Goal: Task Accomplishment & Management: Manage account settings

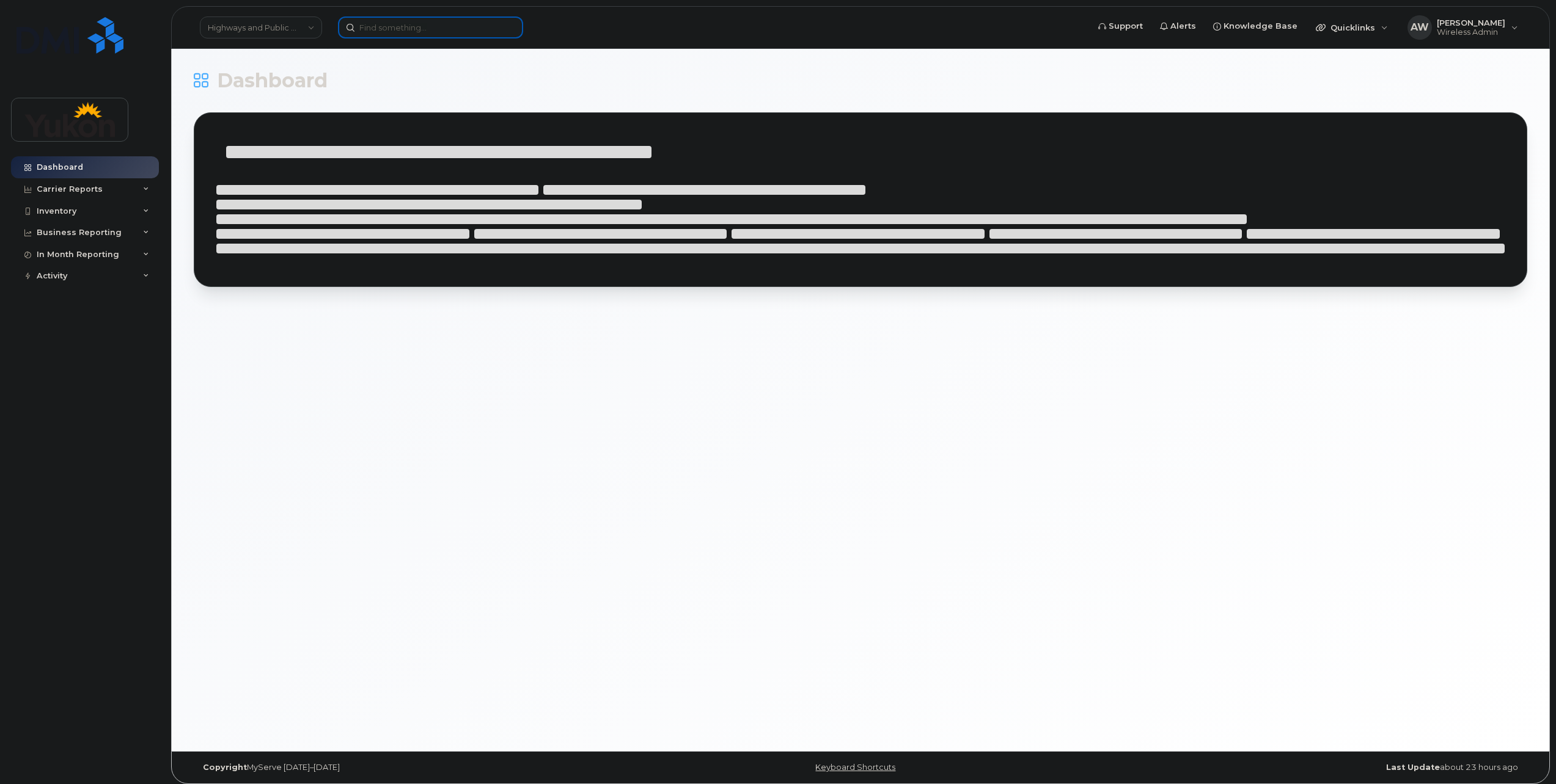
click at [398, 23] on input at bounding box center [431, 27] width 186 height 22
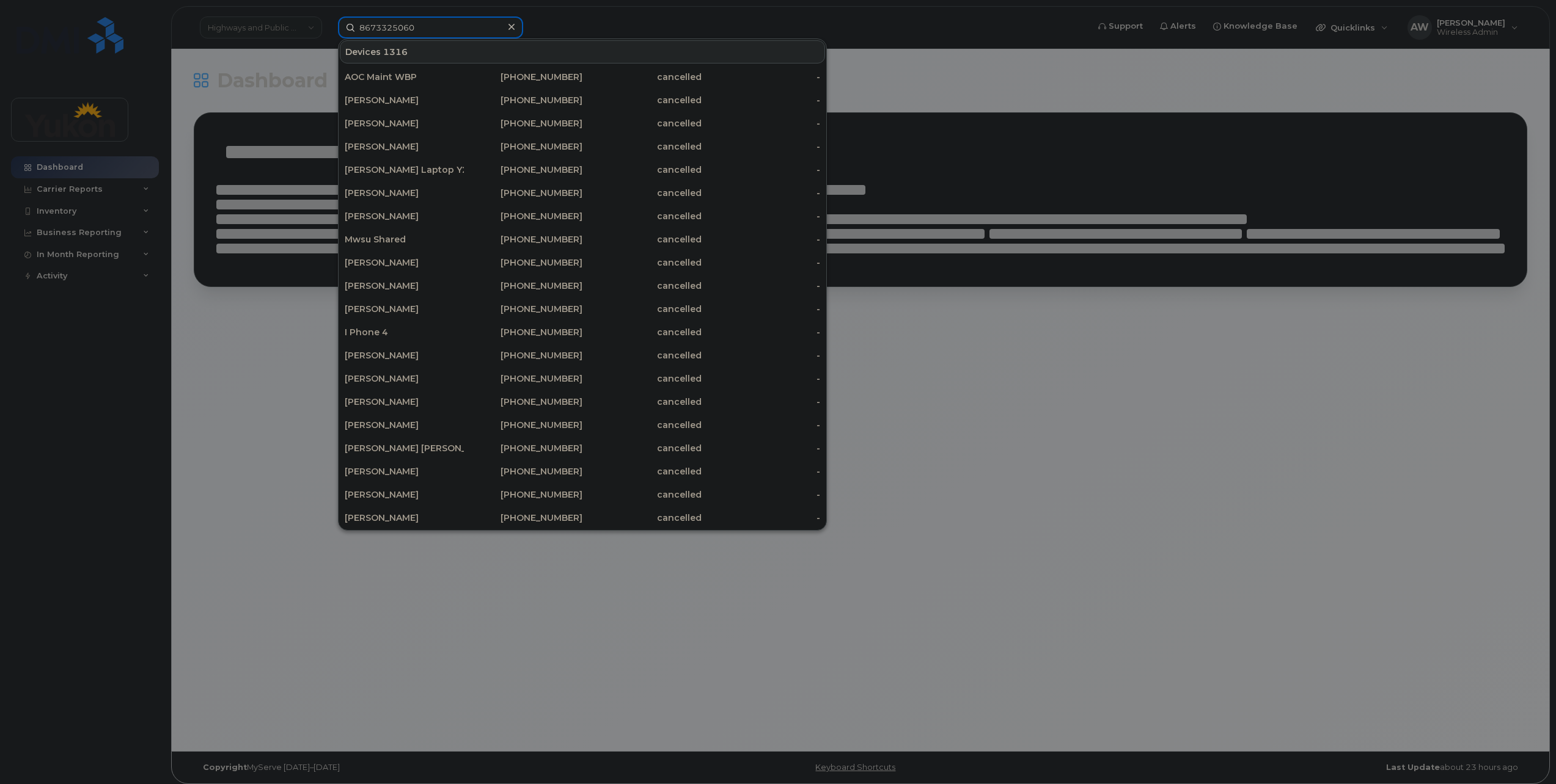
type input "8673325060"
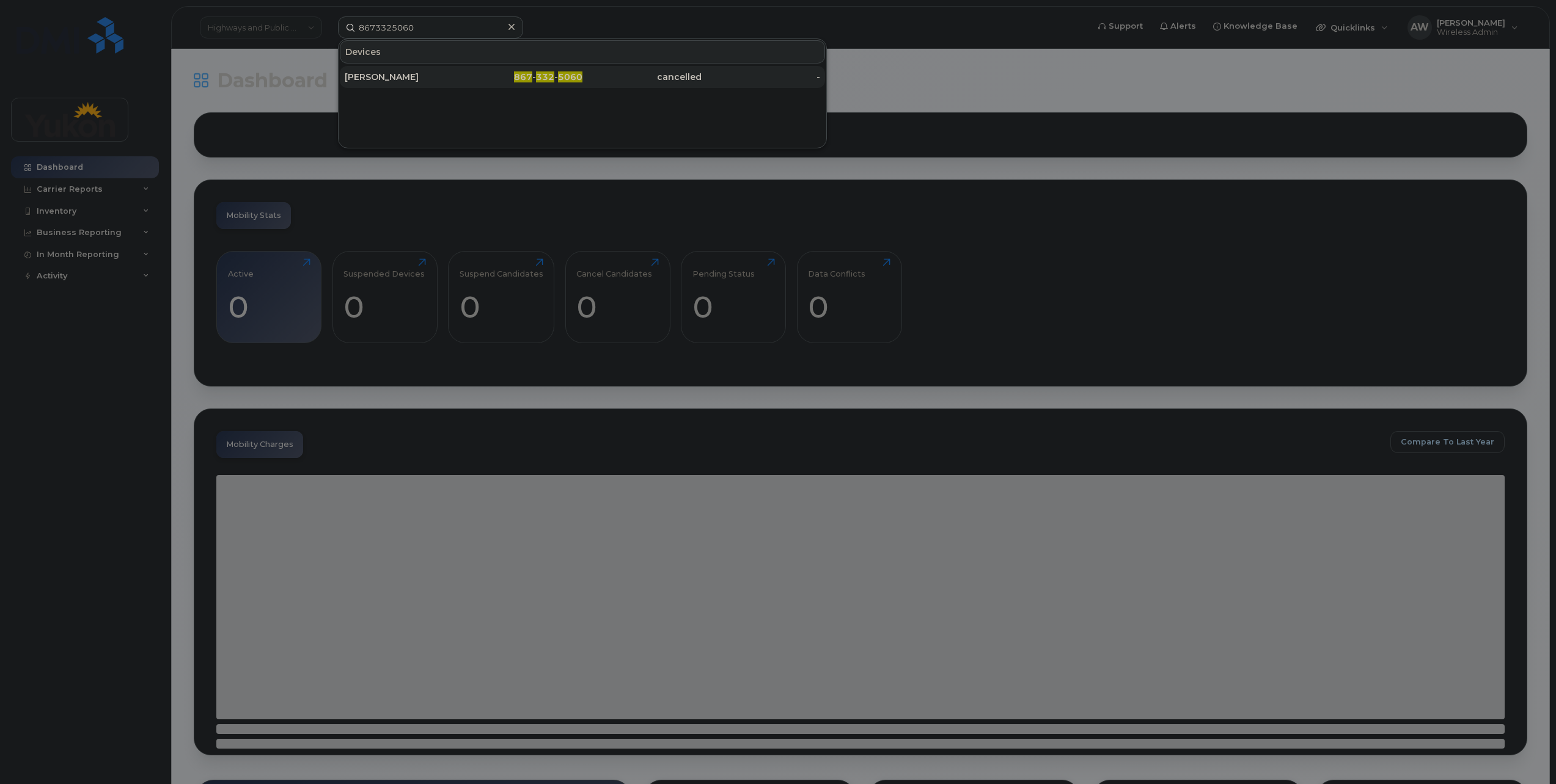
click at [410, 75] on div "[PERSON_NAME]" at bounding box center [404, 77] width 119 height 12
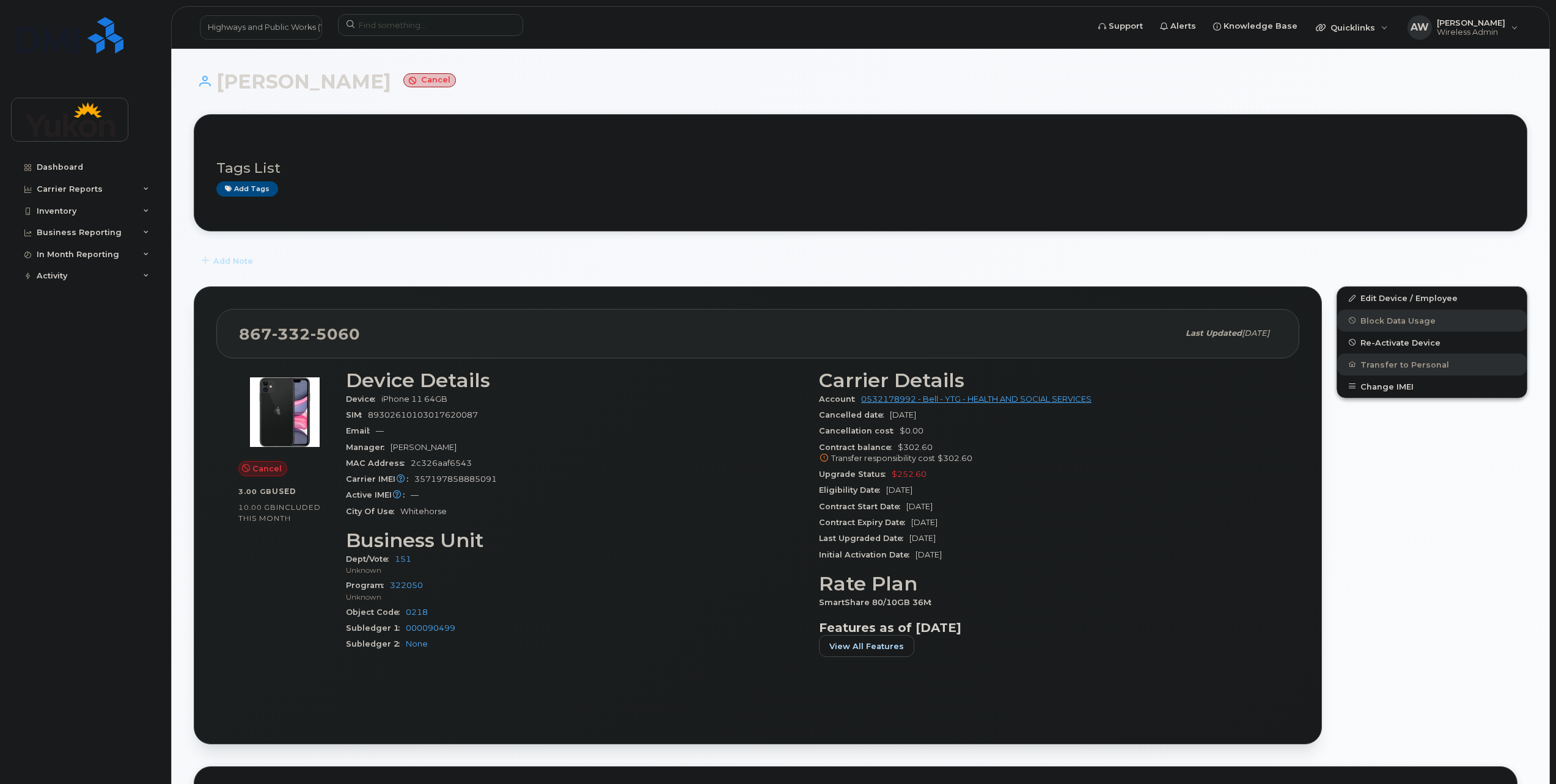
click at [665, 498] on div "Active IMEI Active IMEI is refreshed daily with a delay of up to 48 hours follo…" at bounding box center [575, 495] width 459 height 16
drag, startPoint x: 925, startPoint y: 472, endPoint x: 870, endPoint y: 470, distance: 55.0
click at [870, 470] on div "Upgrade Status $252.60" at bounding box center [1048, 474] width 459 height 16
drag, startPoint x: 870, startPoint y: 470, endPoint x: 586, endPoint y: 499, distance: 285.5
click at [586, 499] on div "Active IMEI Active IMEI is refreshed daily with a delay of up to 48 hours follo…" at bounding box center [575, 495] width 459 height 16
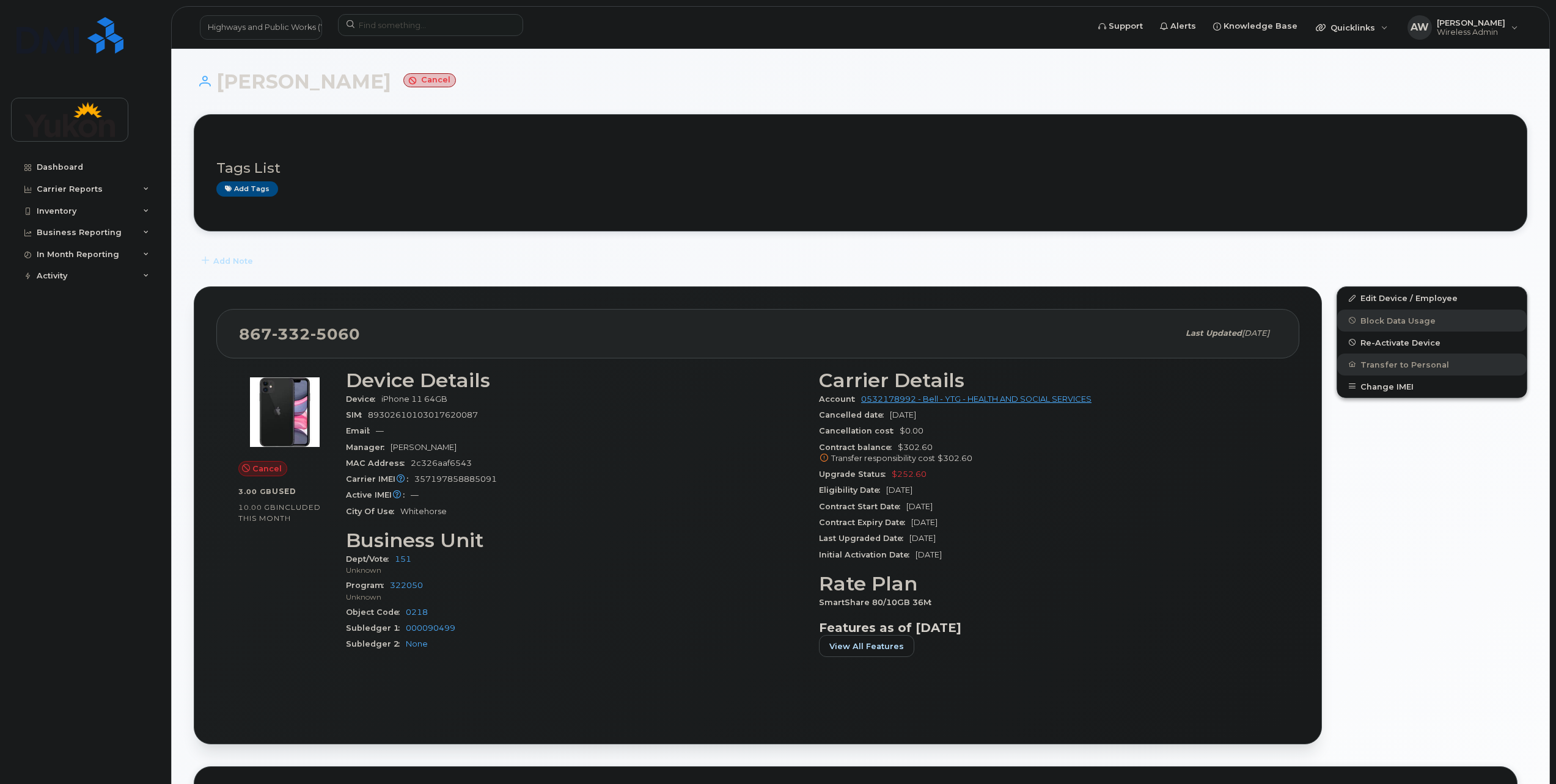
click at [739, 473] on div "Carrier IMEI Carrier IMEI is reported during the last billing cycle or change o…" at bounding box center [575, 479] width 459 height 16
click at [610, 482] on div "Carrier IMEI Carrier IMEI is reported during the last billing cycle or change o…" at bounding box center [575, 479] width 459 height 16
drag, startPoint x: 1422, startPoint y: 292, endPoint x: 1272, endPoint y: 303, distance: 150.4
click at [1422, 292] on link "Edit Device / Employee" at bounding box center [1432, 298] width 189 height 22
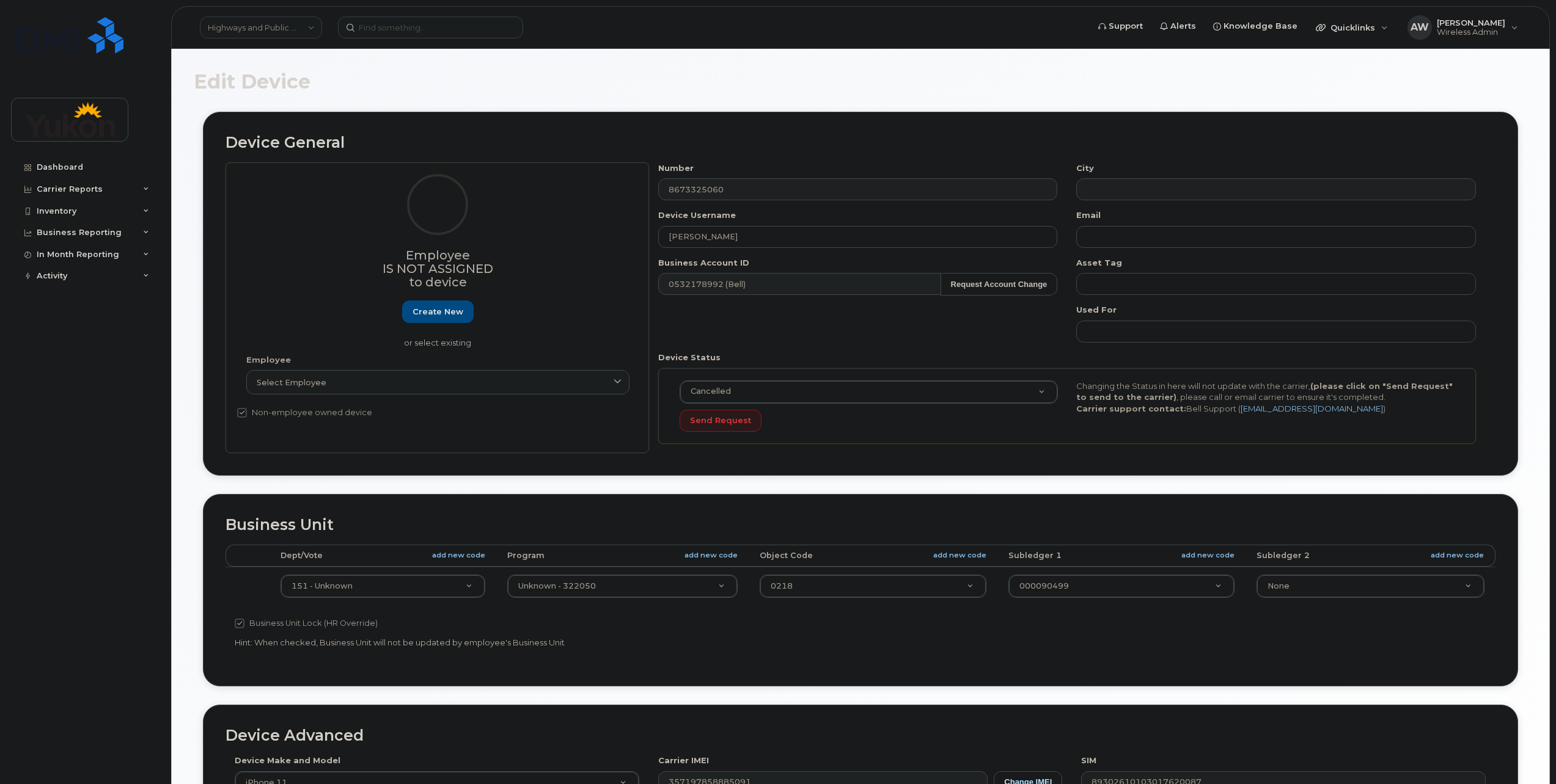
select select "33497702"
select select "33497282"
select select "33507478"
drag, startPoint x: 800, startPoint y: 234, endPoint x: 195, endPoint y: 228, distance: 605.0
click at [204, 228] on div "Device General Employee Is not assigned to device Create new or select existing…" at bounding box center [861, 293] width 1315 height 364
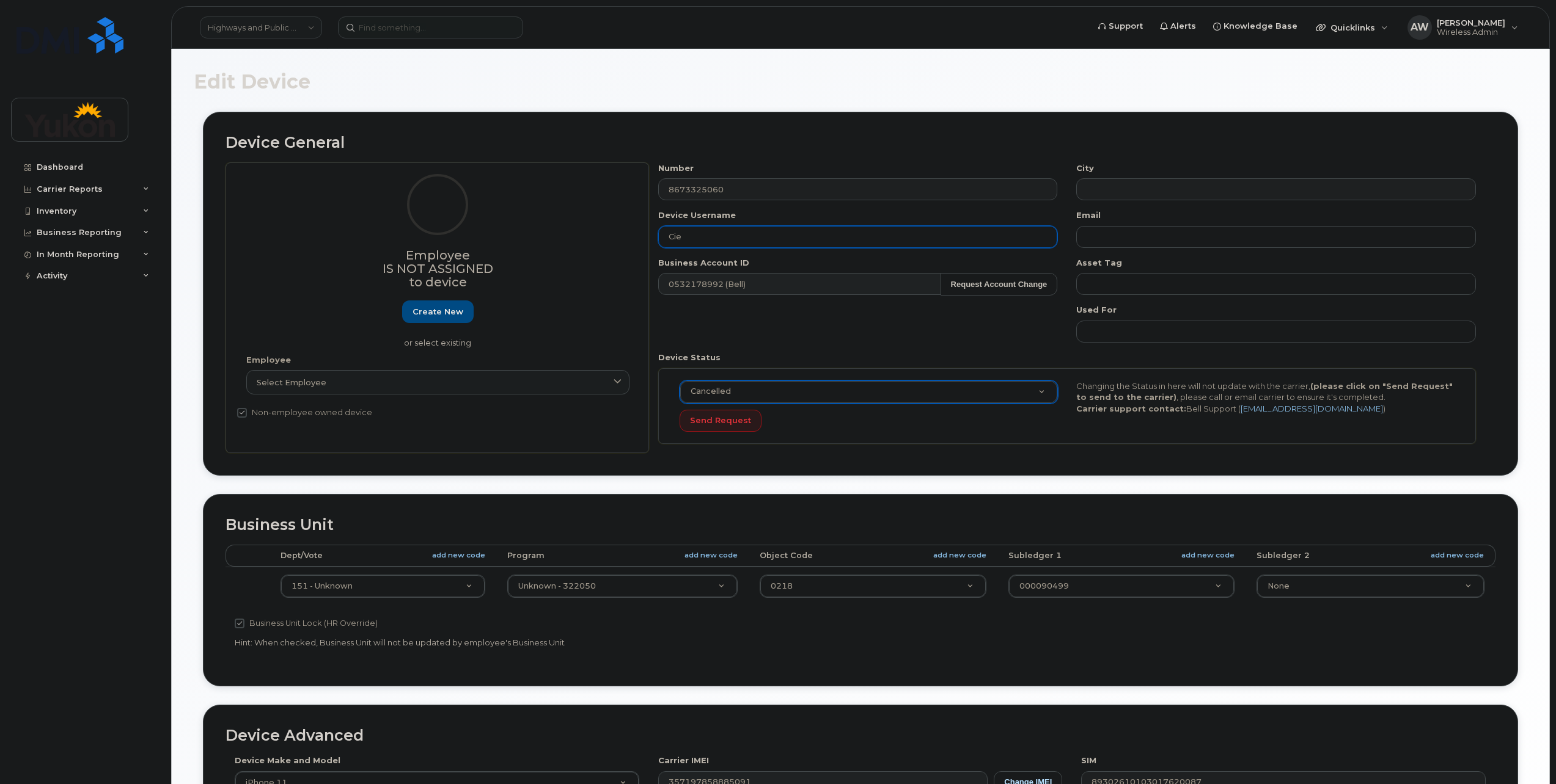
type input "Cie"
select select "active"
click at [726, 415] on button "Send Request" at bounding box center [720, 421] width 82 height 23
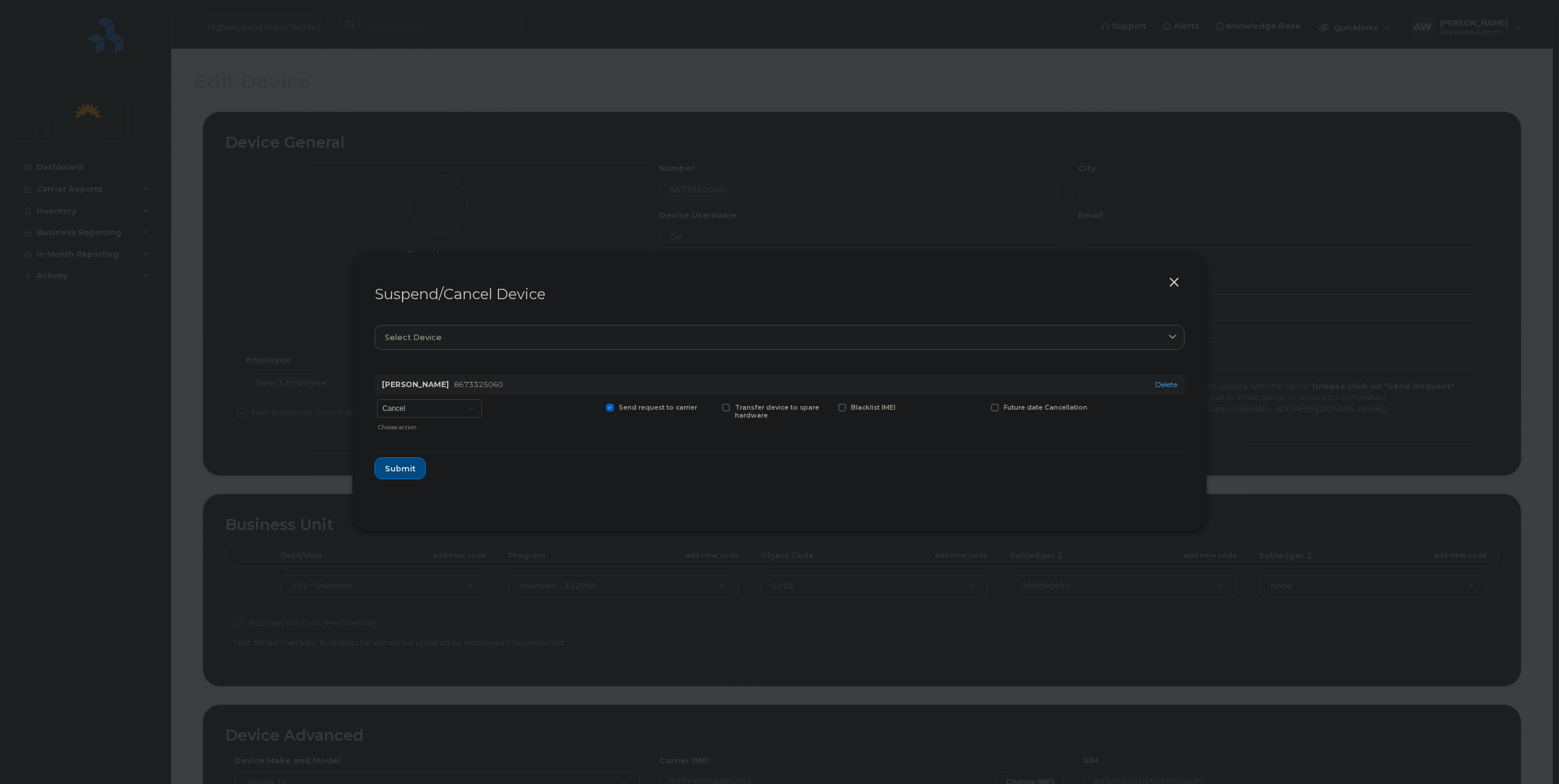
click at [1177, 280] on button "button" at bounding box center [1174, 283] width 18 height 17
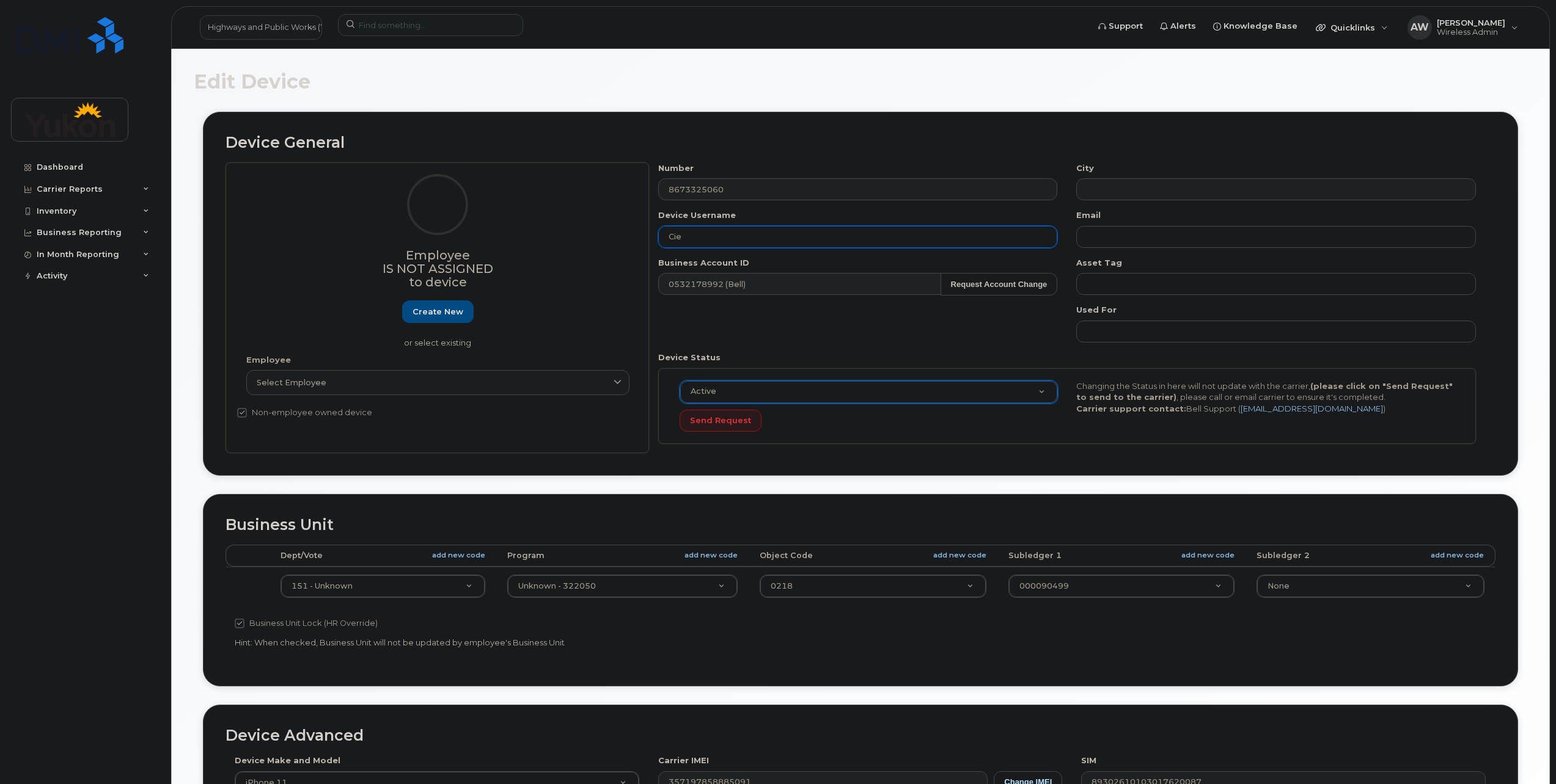
click at [799, 242] on input "Cie" at bounding box center [858, 237] width 400 height 22
type input "Cielo Mabansag"
type input "422011"
drag, startPoint x: 581, startPoint y: 610, endPoint x: 500, endPoint y: 611, distance: 81.0
click at [500, 611] on body "Highways and Public Works (YTG) Support Alerts Knowledge Base Quicklinks Suspen…" at bounding box center [778, 534] width 1556 height 1069
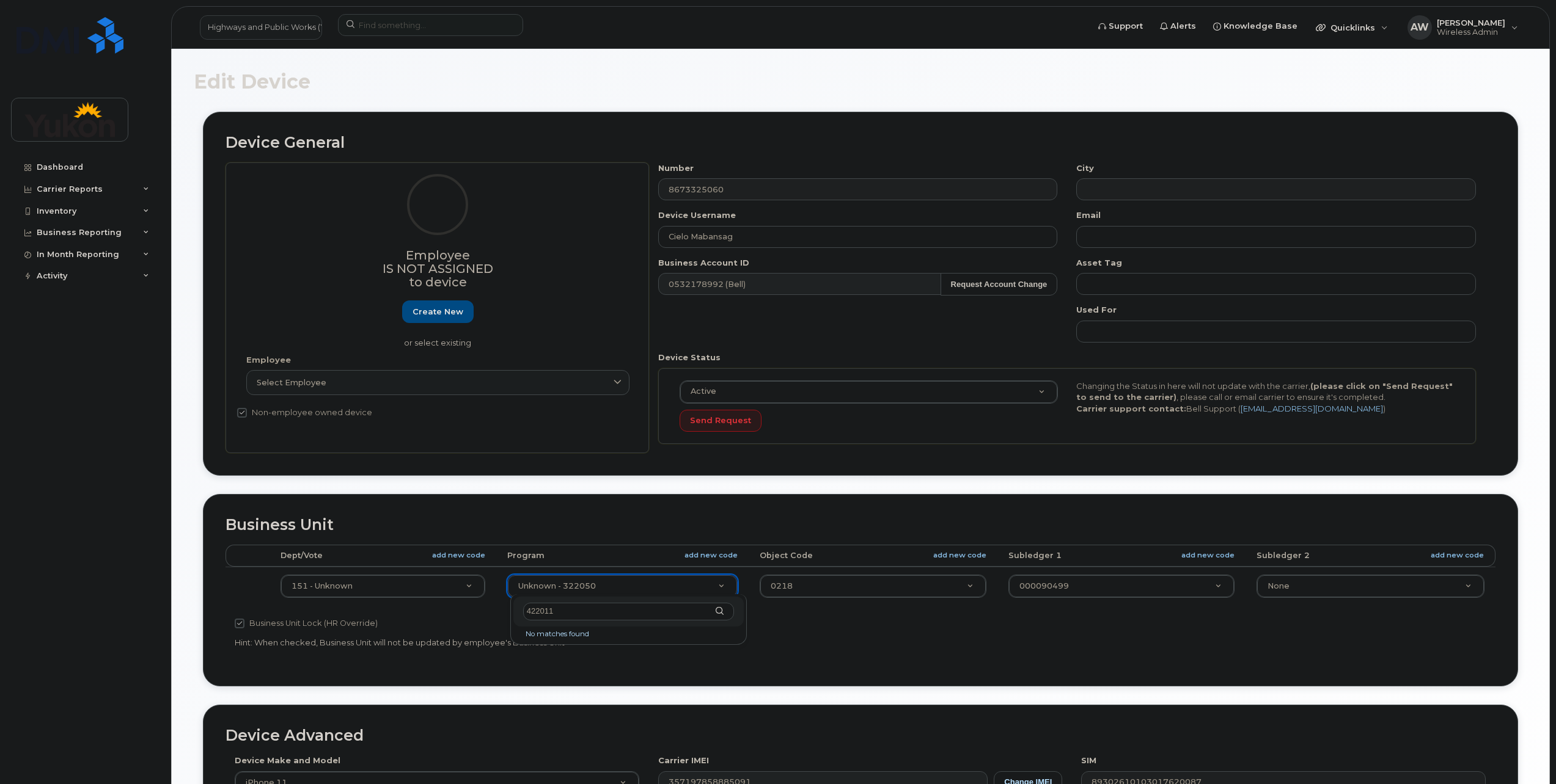
type input "422011"
click at [704, 620] on div "422011" at bounding box center [629, 612] width 231 height 30
click at [707, 553] on link "add new code" at bounding box center [711, 556] width 53 height 11
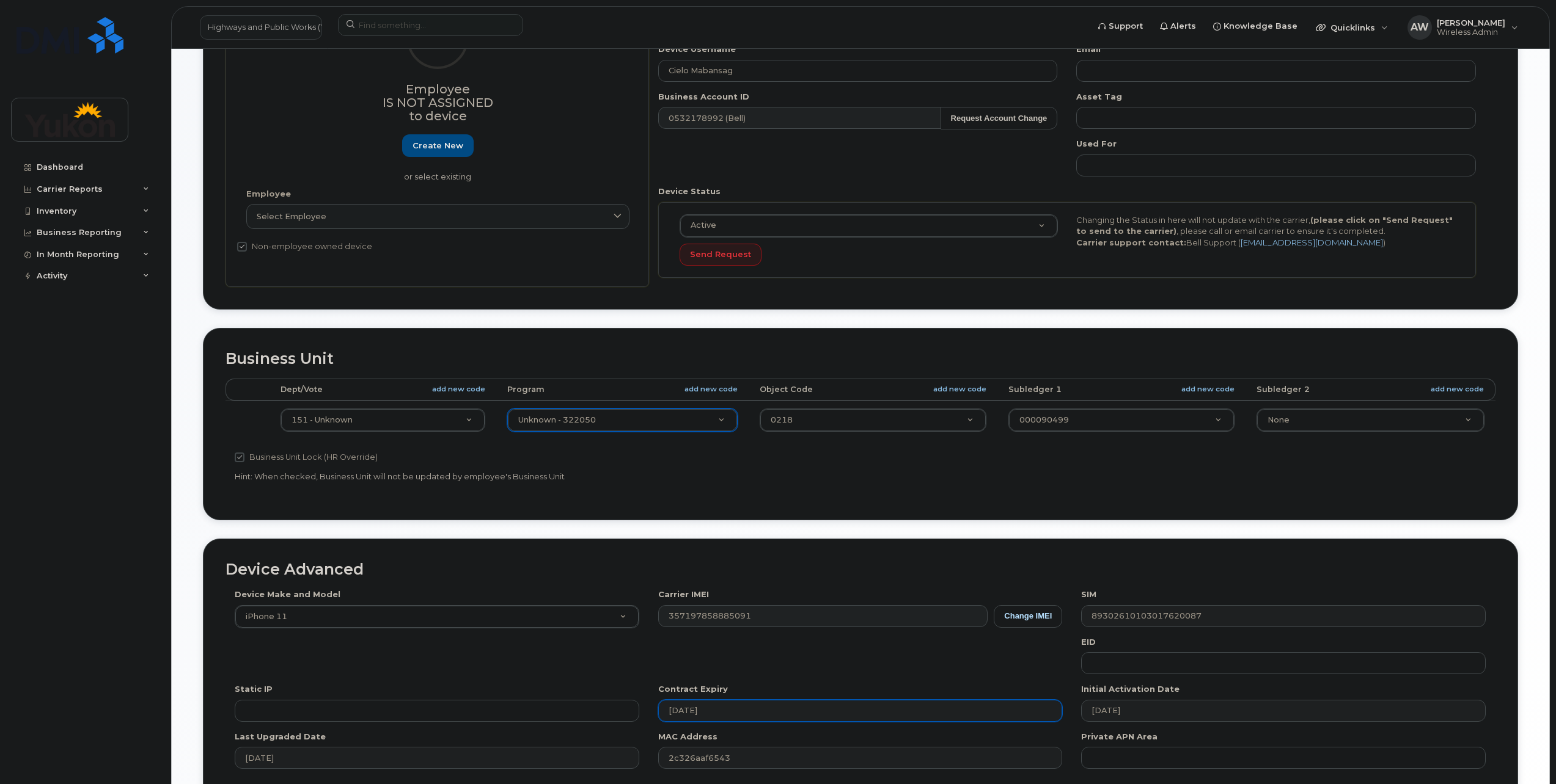
scroll to position [280, 0]
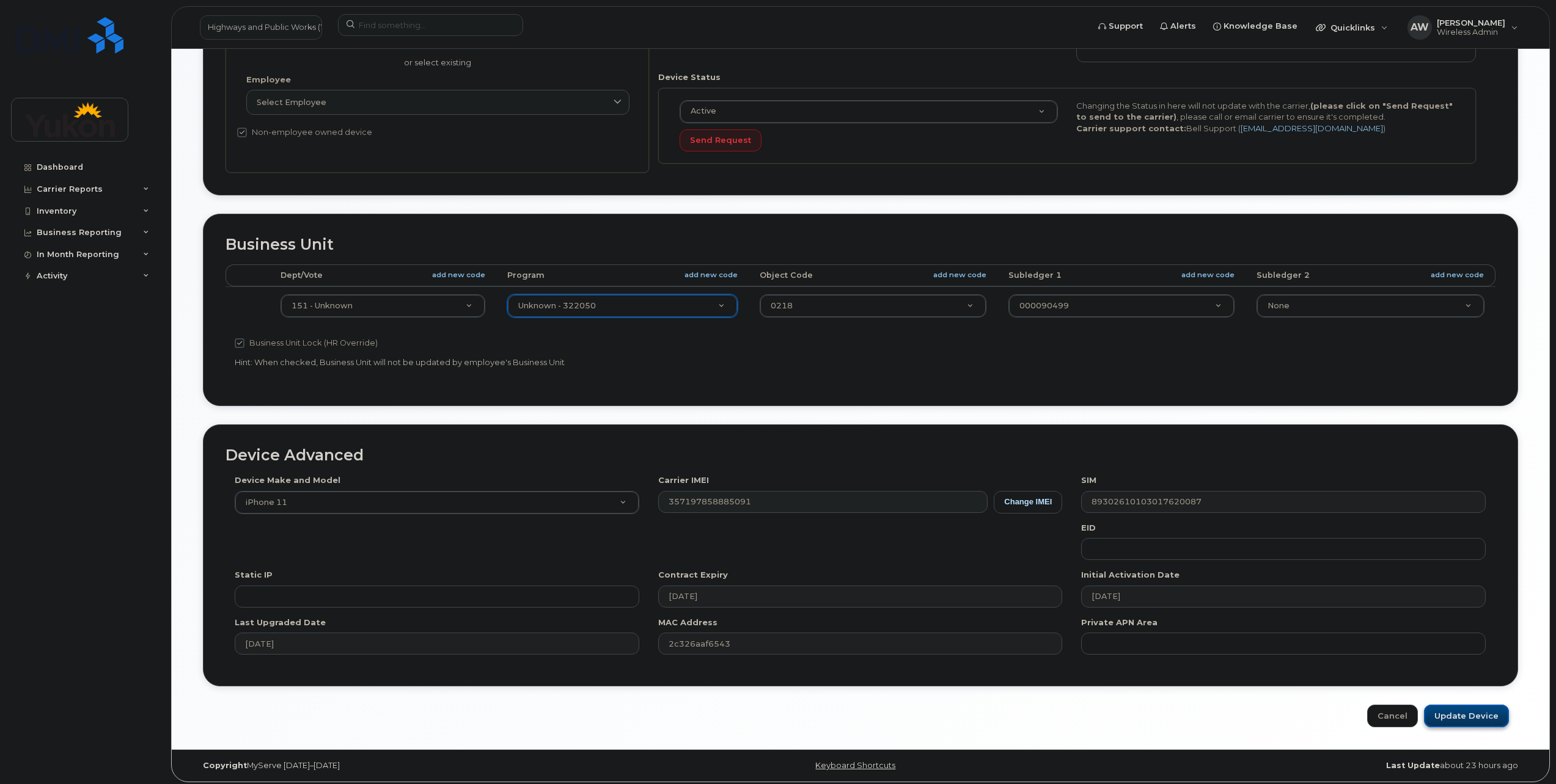
click at [1456, 710] on input "Update Device" at bounding box center [1466, 716] width 85 height 23
type input "Saving..."
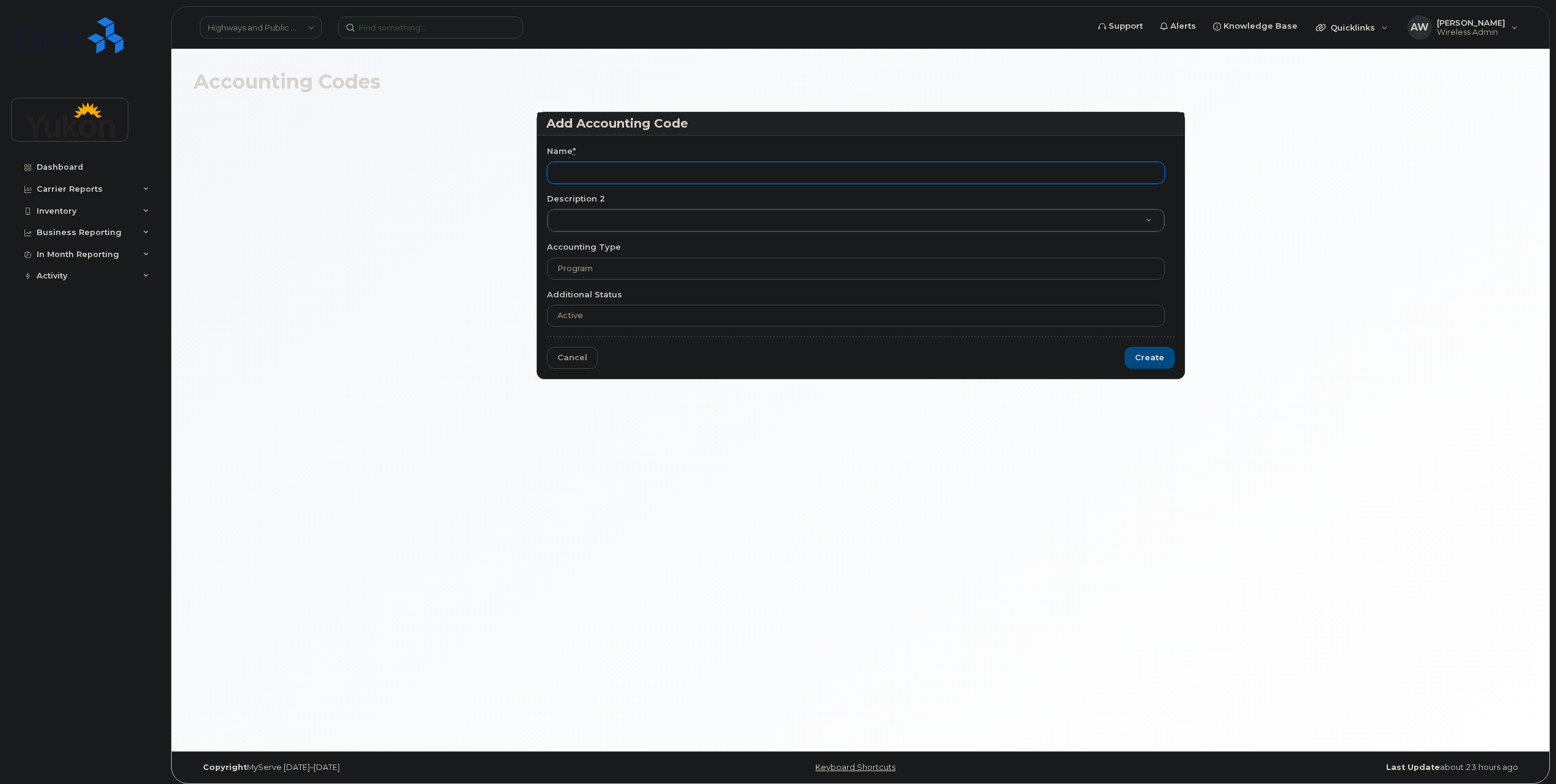
click at [599, 179] on input "Name *" at bounding box center [855, 173] width 618 height 22
click at [640, 172] on input "Name *" at bounding box center [855, 173] width 618 height 22
click at [655, 265] on select "Dept/Vote Program Object Code Subledger 1 Subledger 2" at bounding box center [855, 268] width 618 height 22
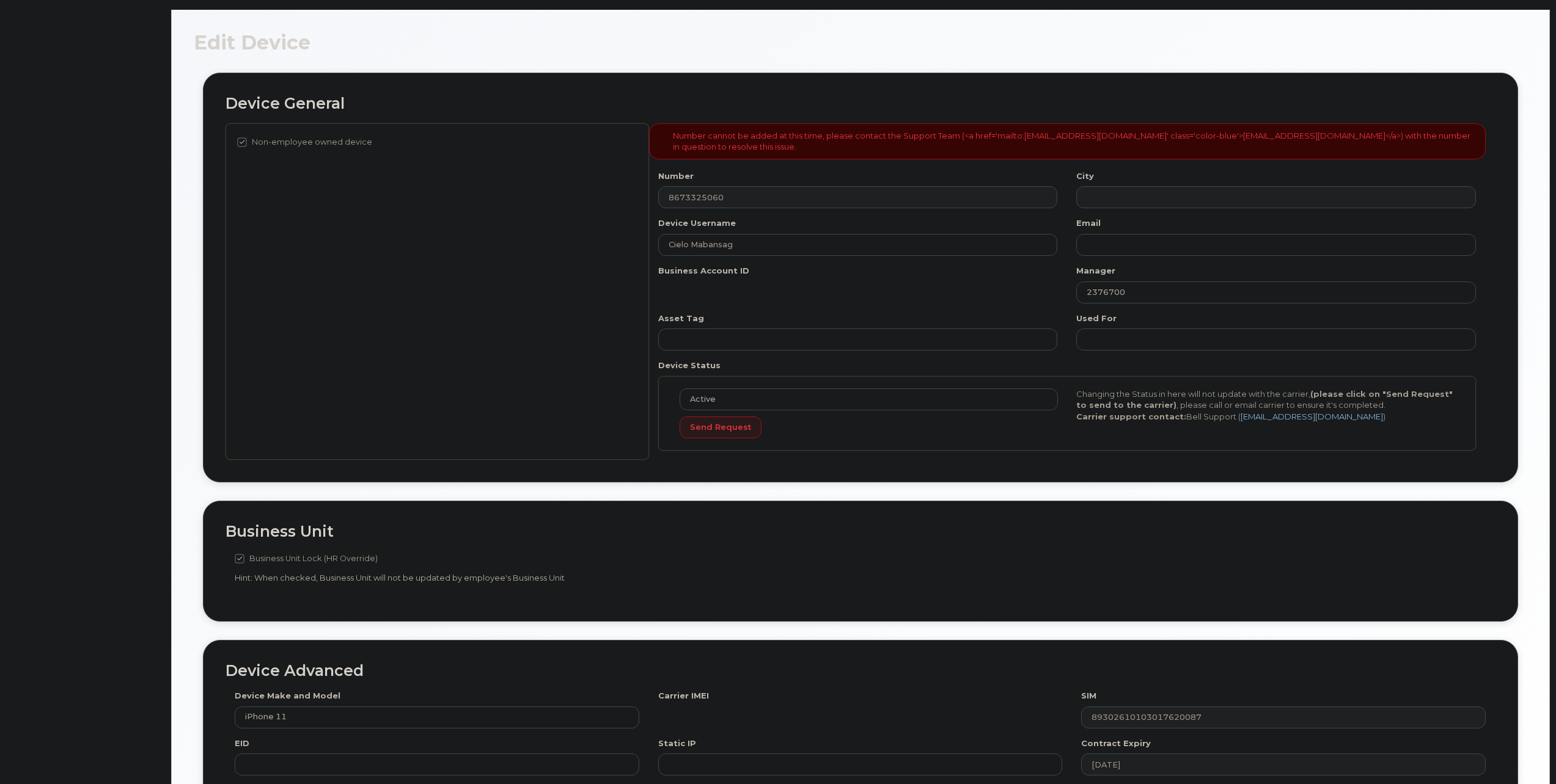
select select "33497702"
select select "33497282"
select select "33507478"
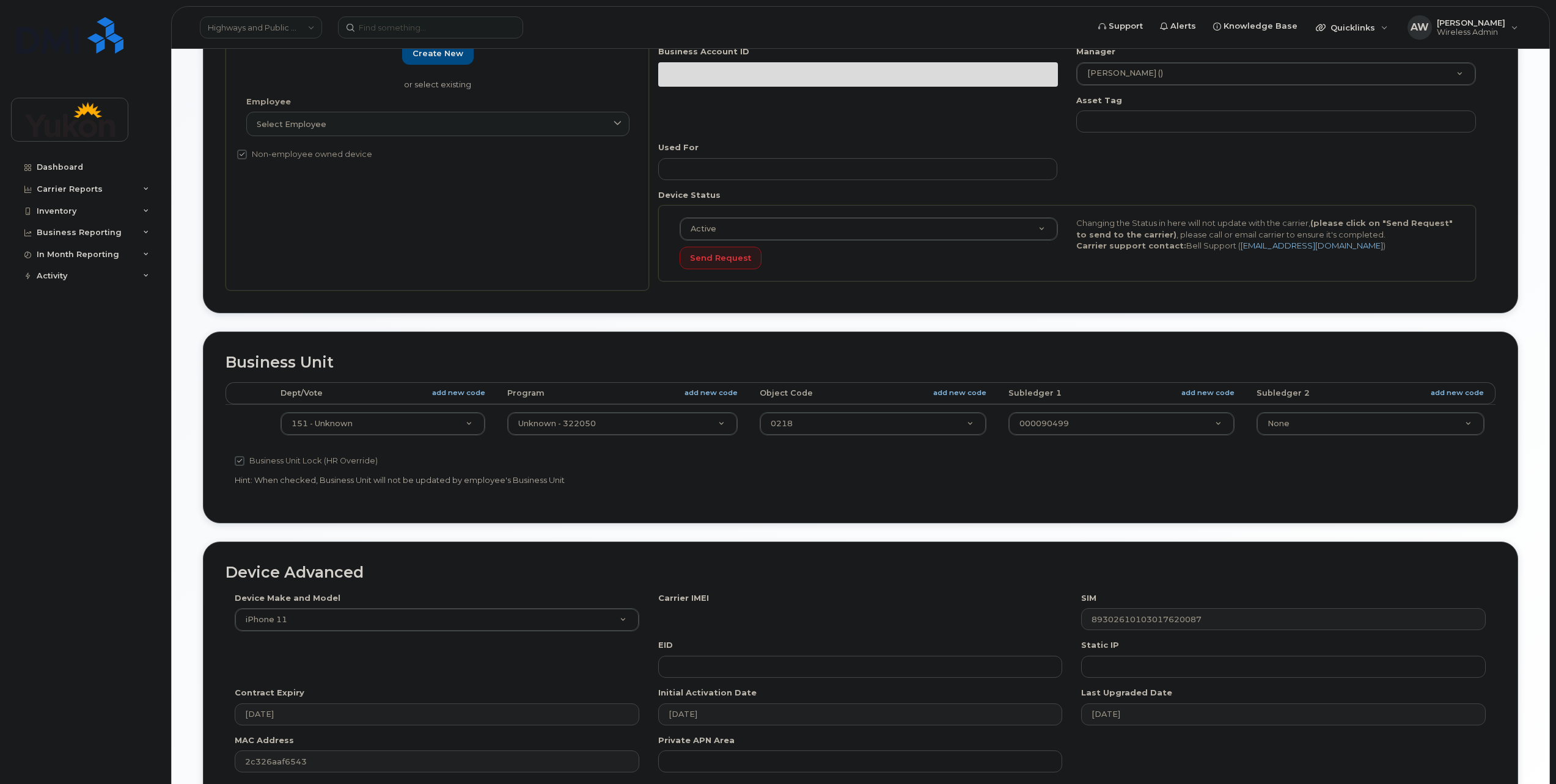
scroll to position [328, 0]
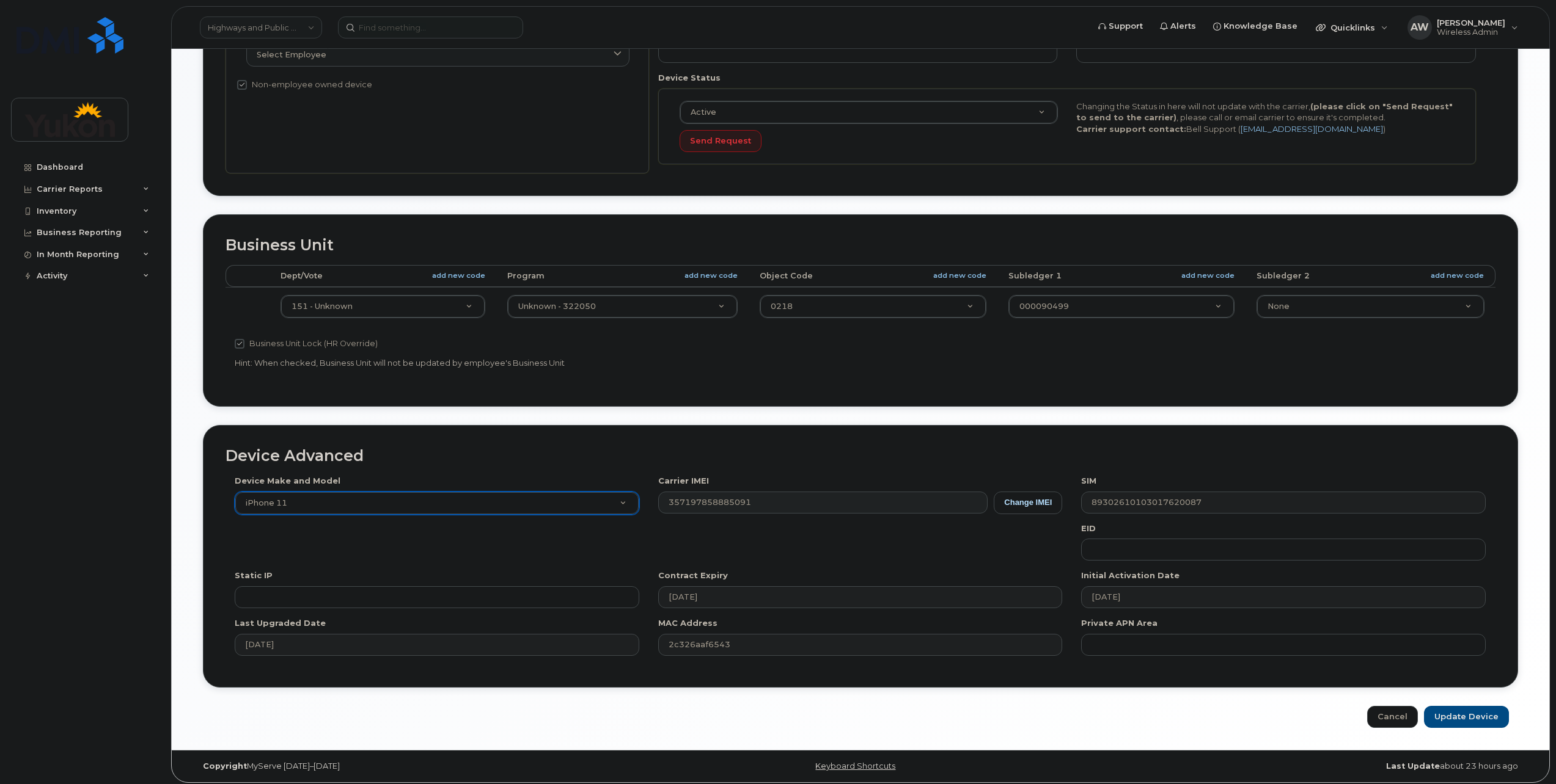
click at [546, 504] on div "Device Make and Model iPhone 11 Android TCL 502 Watch Apple Watch S9 41mm Andro…" at bounding box center [861, 569] width 1270 height 189
